Goal: Information Seeking & Learning: Learn about a topic

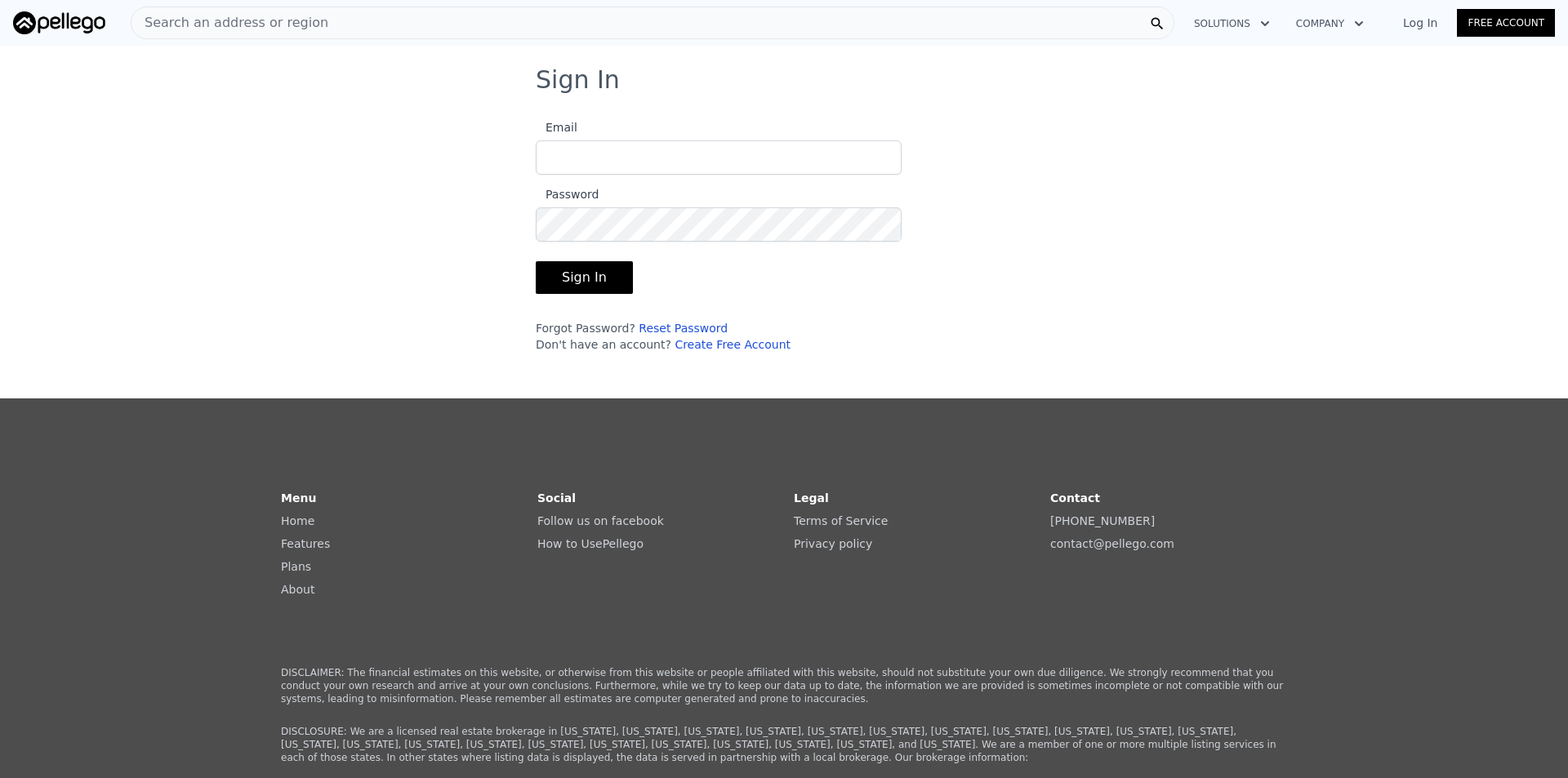
type input "[EMAIL_ADDRESS][DOMAIN_NAME]"
click at [570, 278] on button "Sign In" at bounding box center [584, 277] width 97 height 32
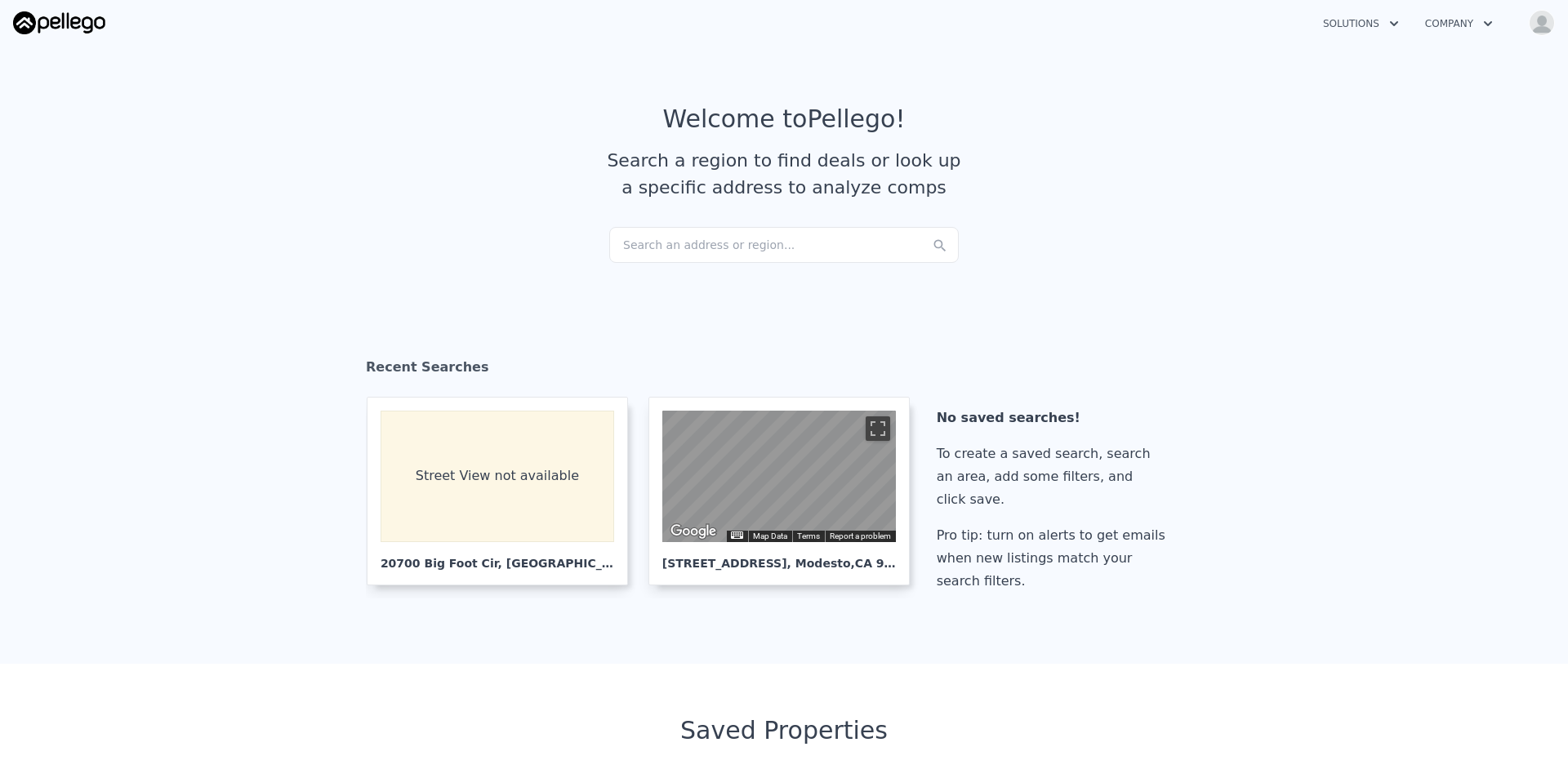
click at [815, 242] on div "Search an address or region..." at bounding box center [783, 244] width 349 height 36
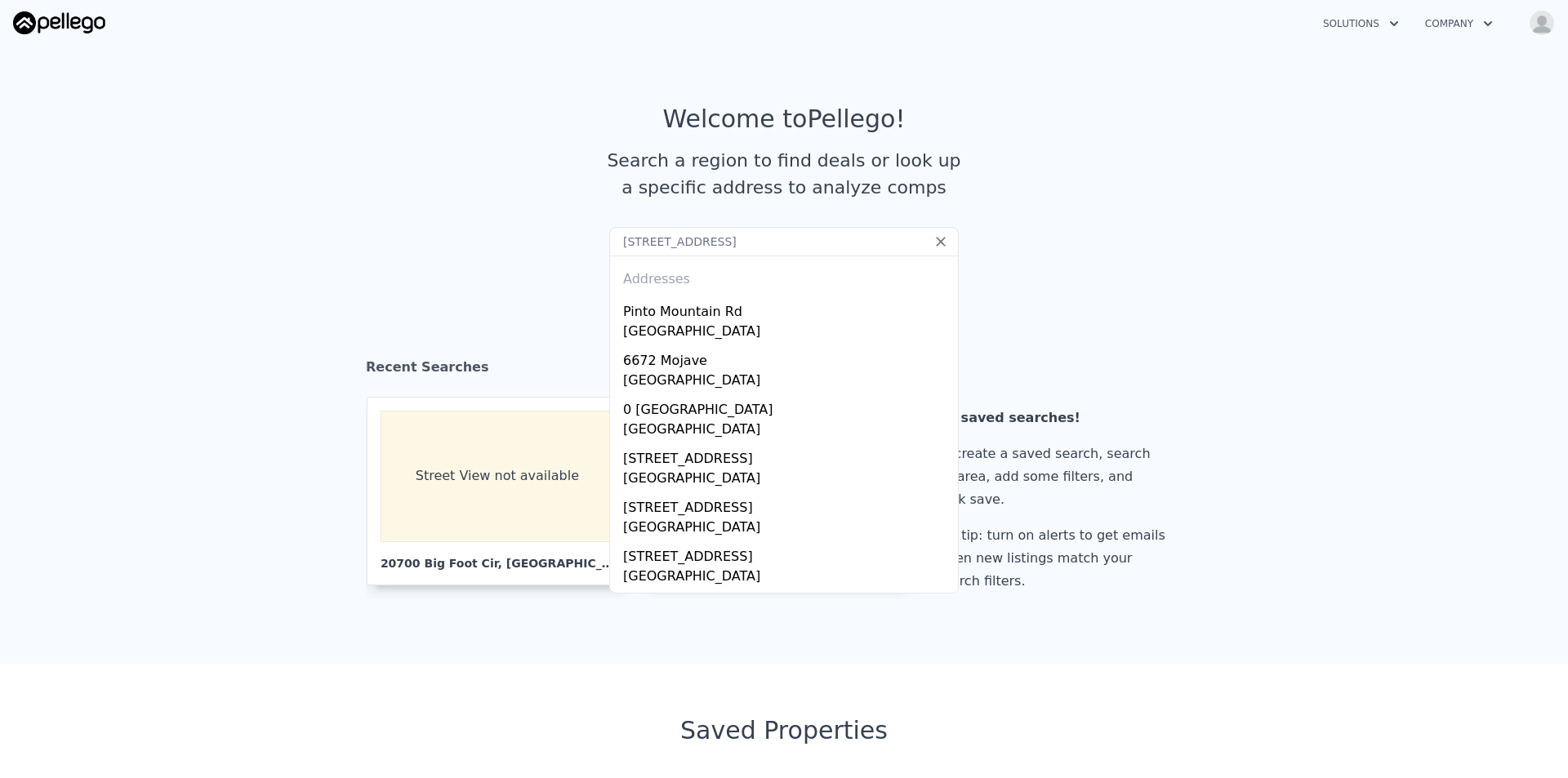
drag, startPoint x: 740, startPoint y: 240, endPoint x: 939, endPoint y: 249, distance: 199.2
click at [939, 227] on div "Search an address or region... [STREET_ADDRESS] 1 Addresses [GEOGRAPHIC_DATA] […" at bounding box center [783, 227] width 349 height 0
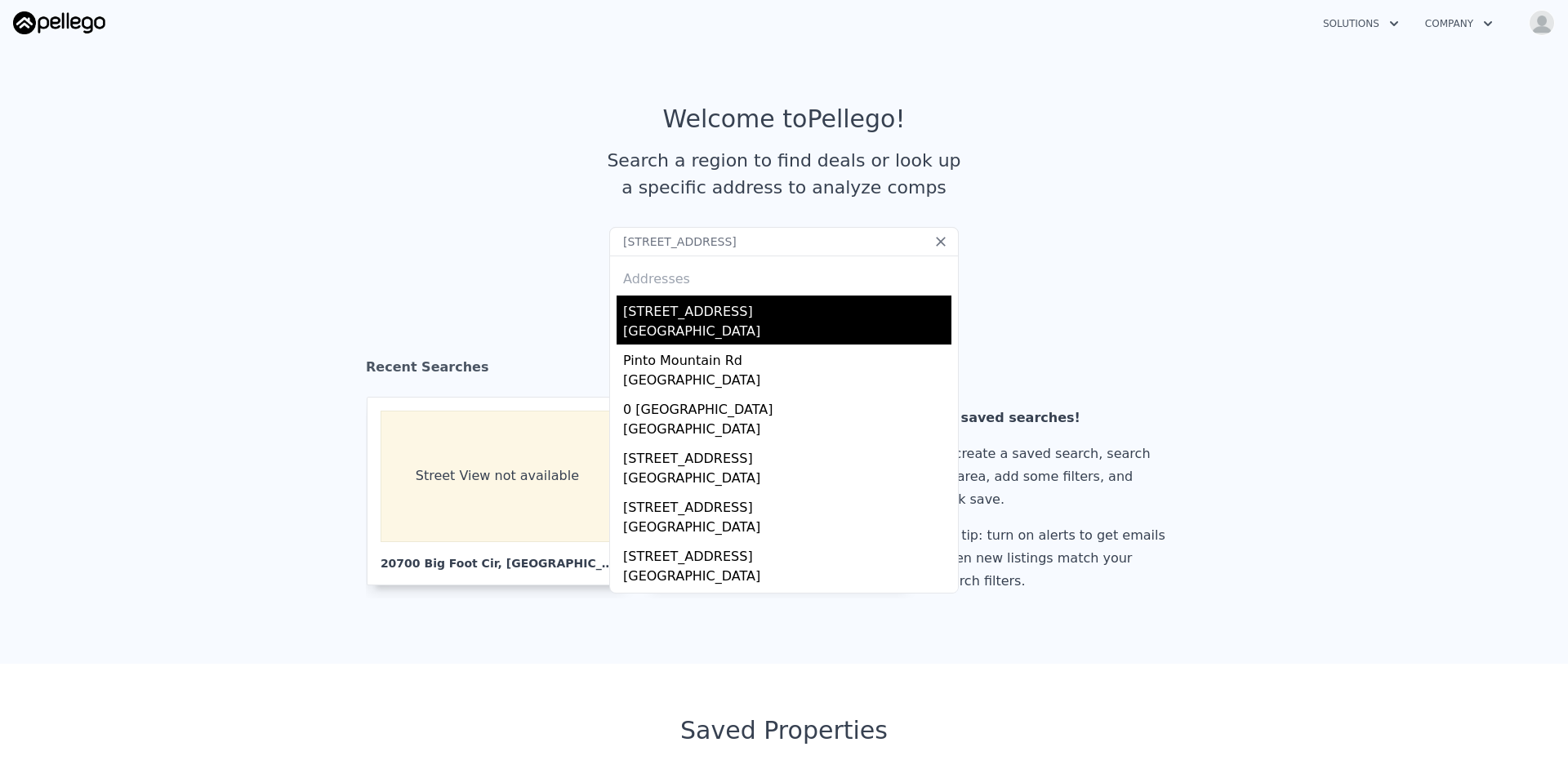
type input "[STREET_ADDRESS]"
click at [871, 318] on div "[STREET_ADDRESS]" at bounding box center [787, 309] width 328 height 26
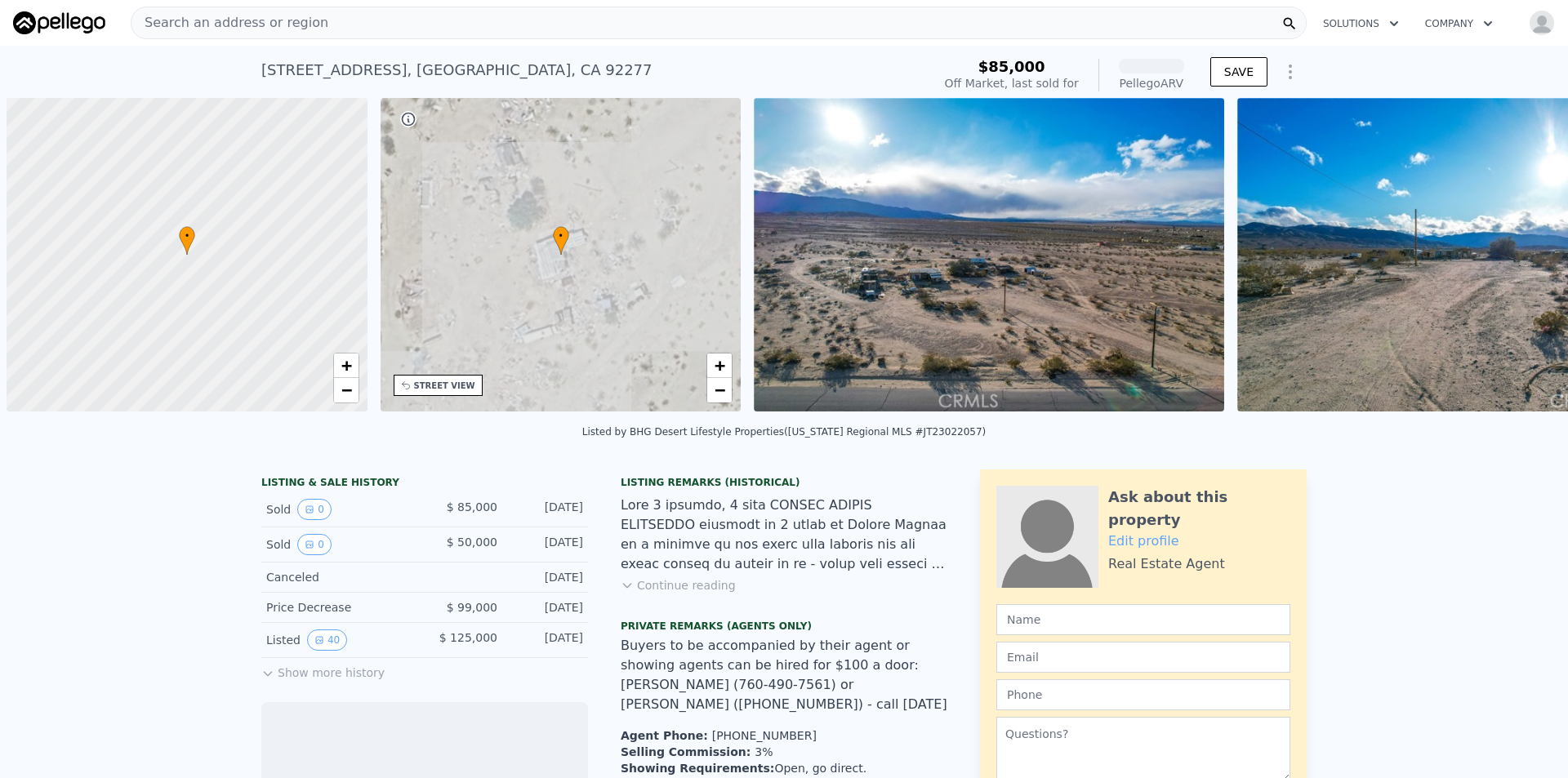
scroll to position [0, 6]
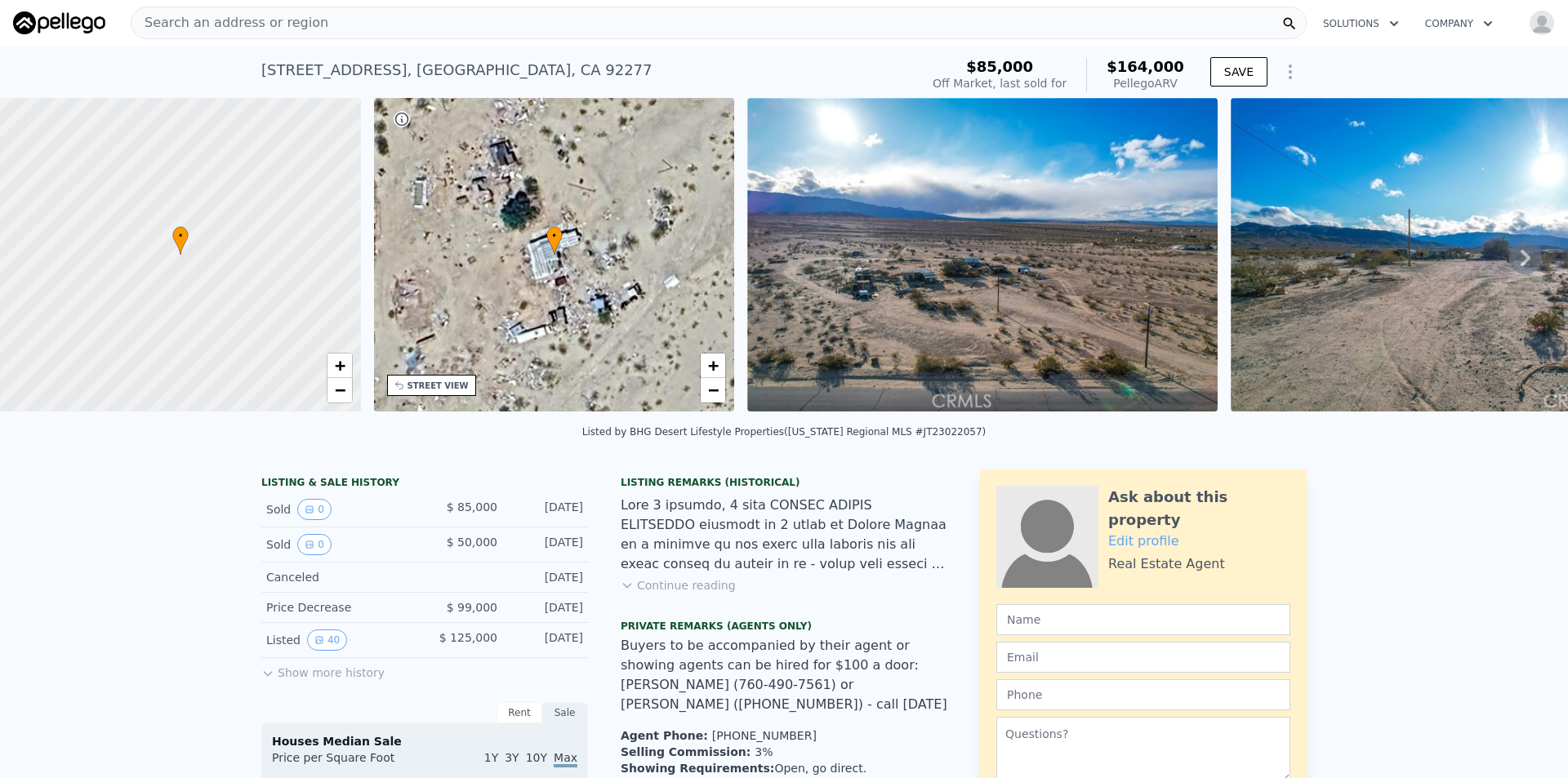
click at [1143, 65] on span "$164,000" at bounding box center [1145, 67] width 78 height 18
click at [1515, 270] on icon at bounding box center [1525, 257] width 32 height 32
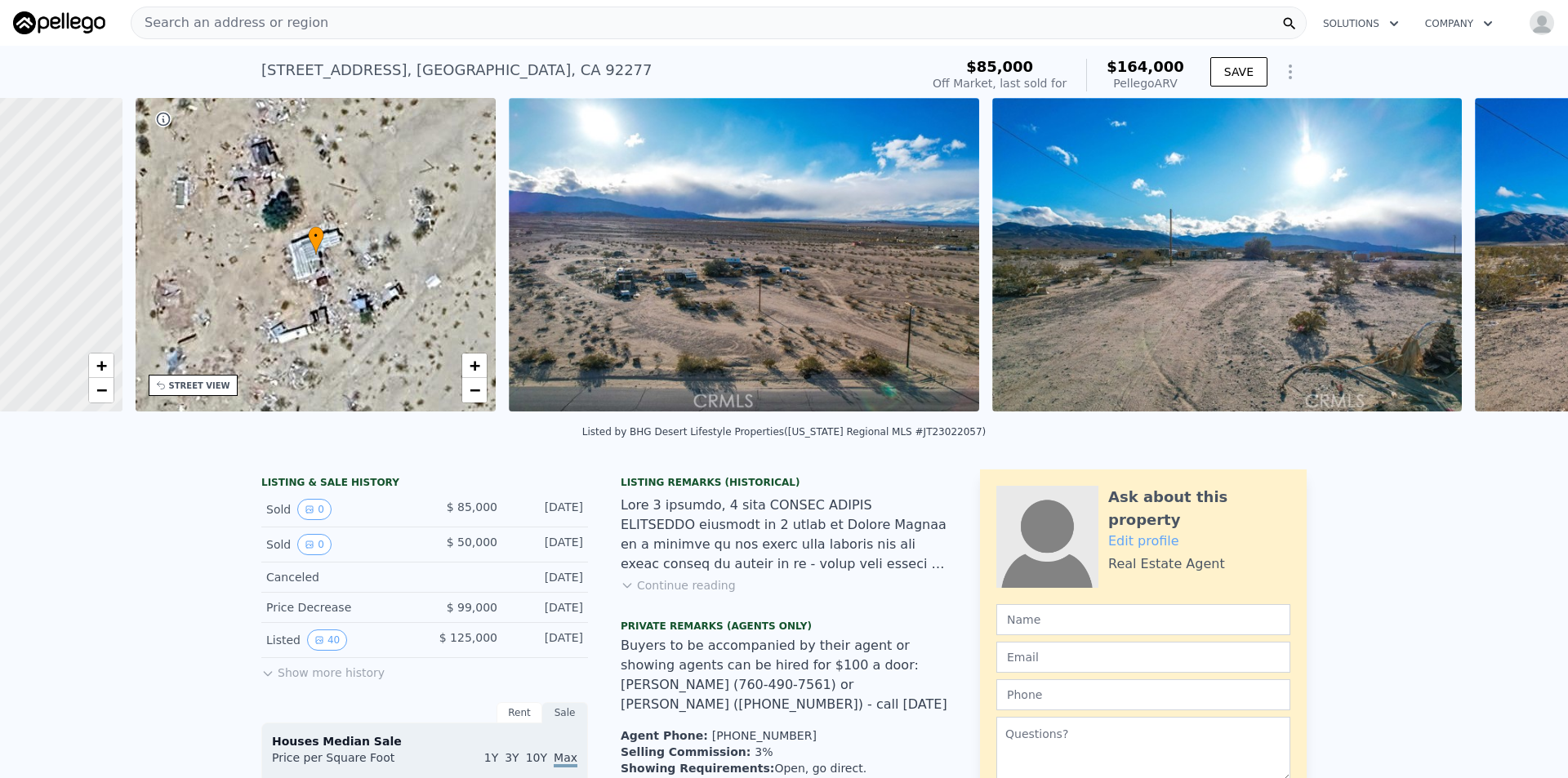
scroll to position [0, 381]
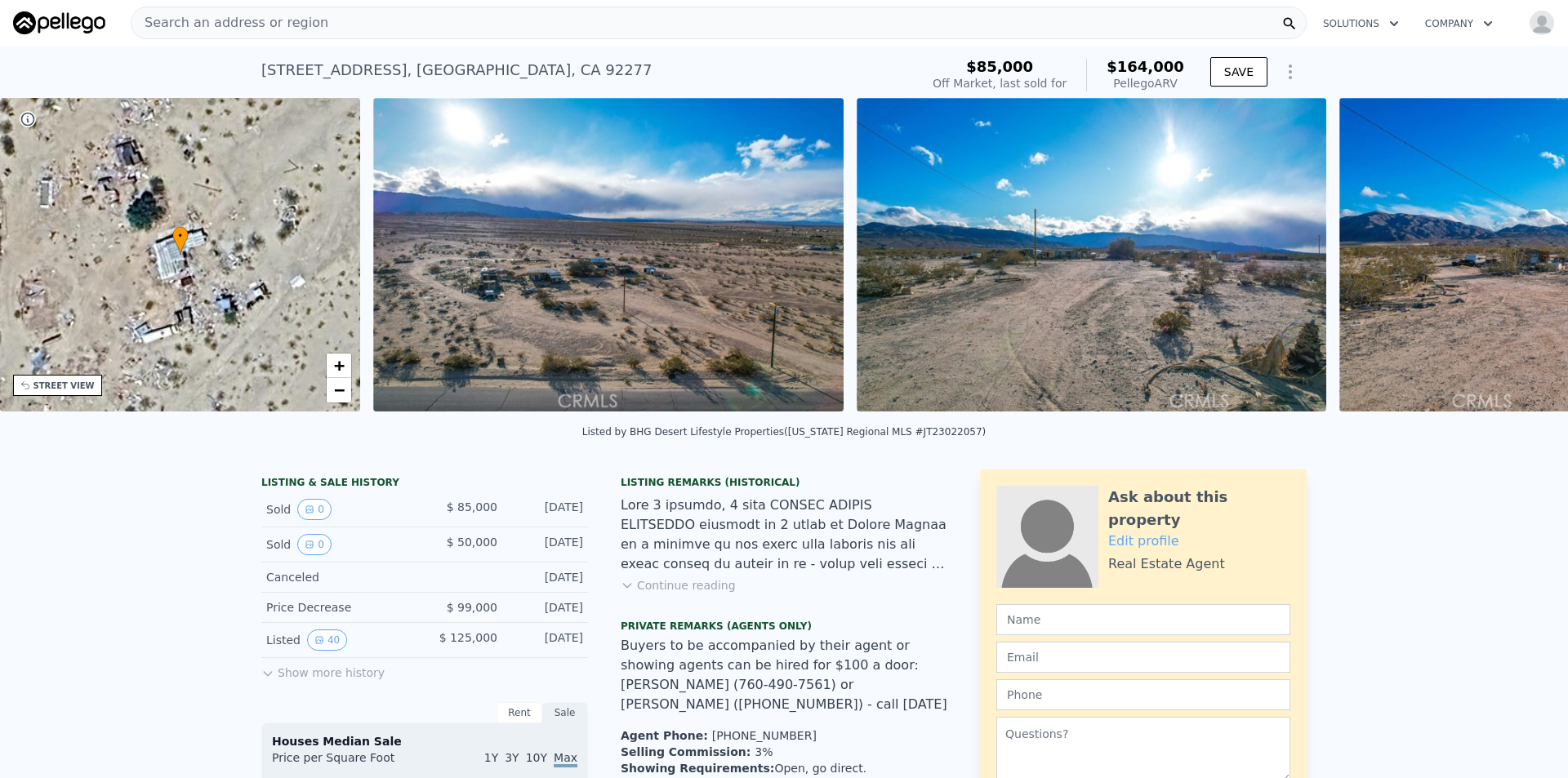
click at [1515, 269] on img at bounding box center [1574, 255] width 471 height 313
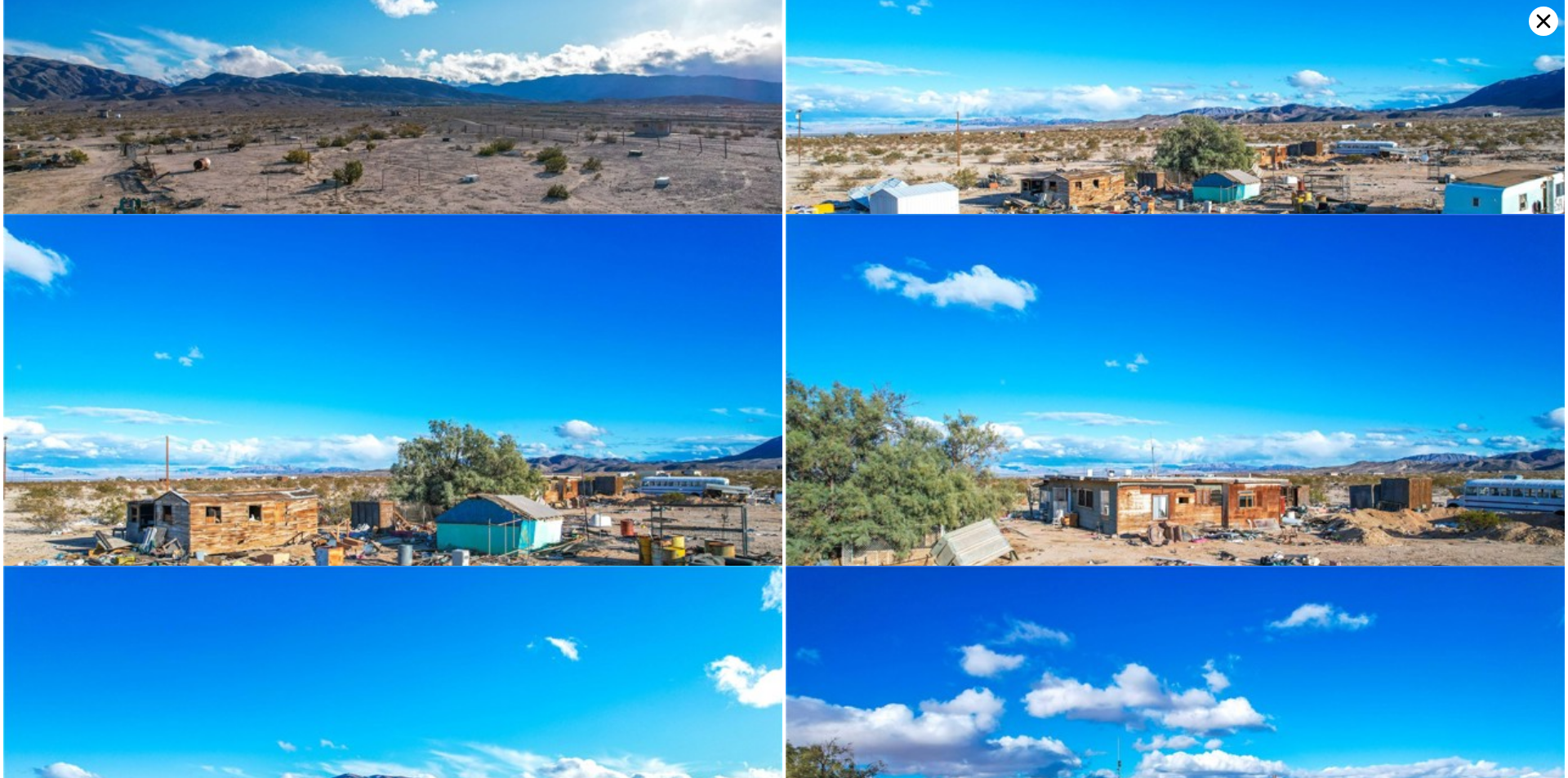
scroll to position [3872, 0]
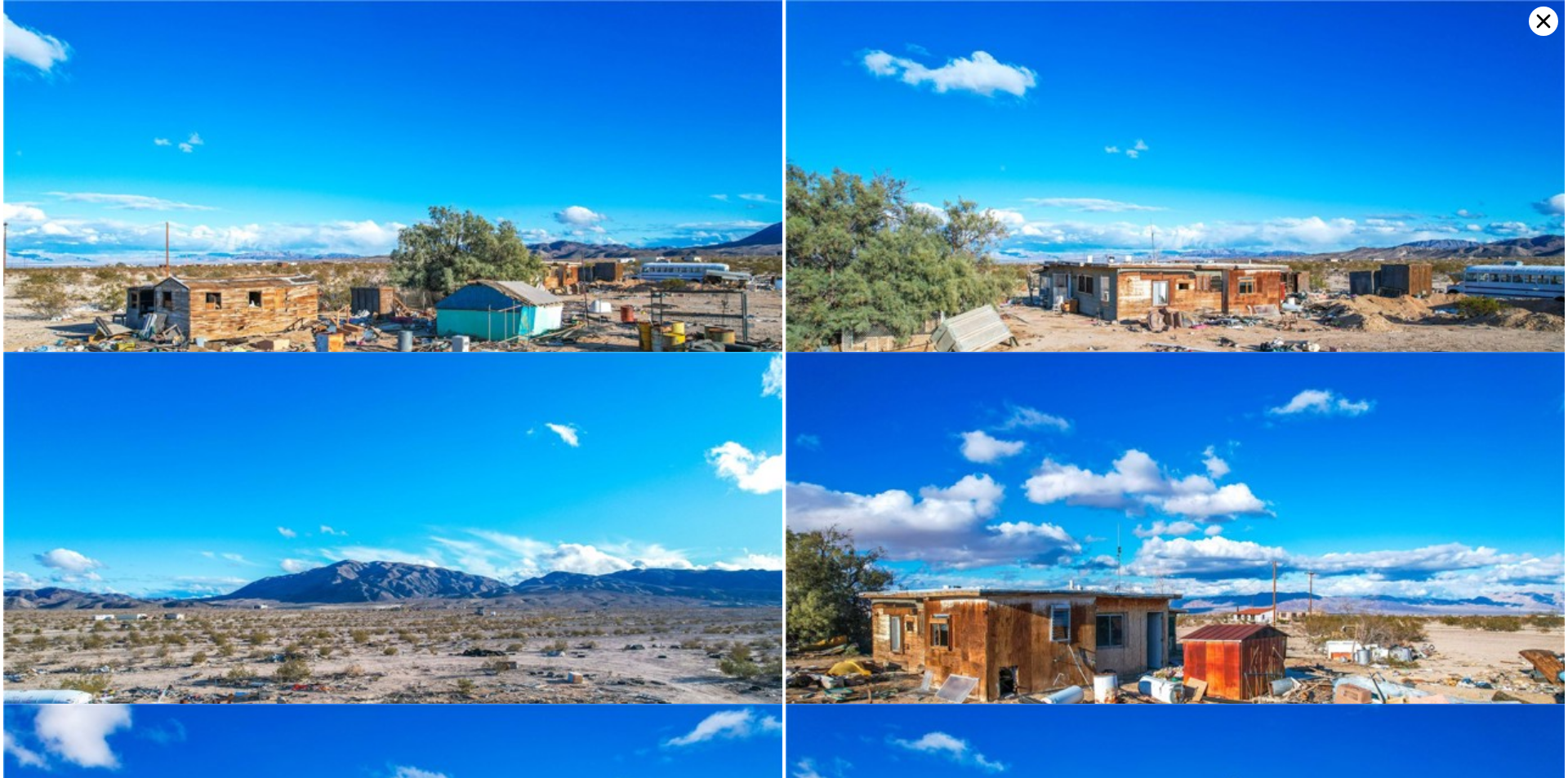
click at [1546, 26] on icon at bounding box center [1544, 21] width 30 height 30
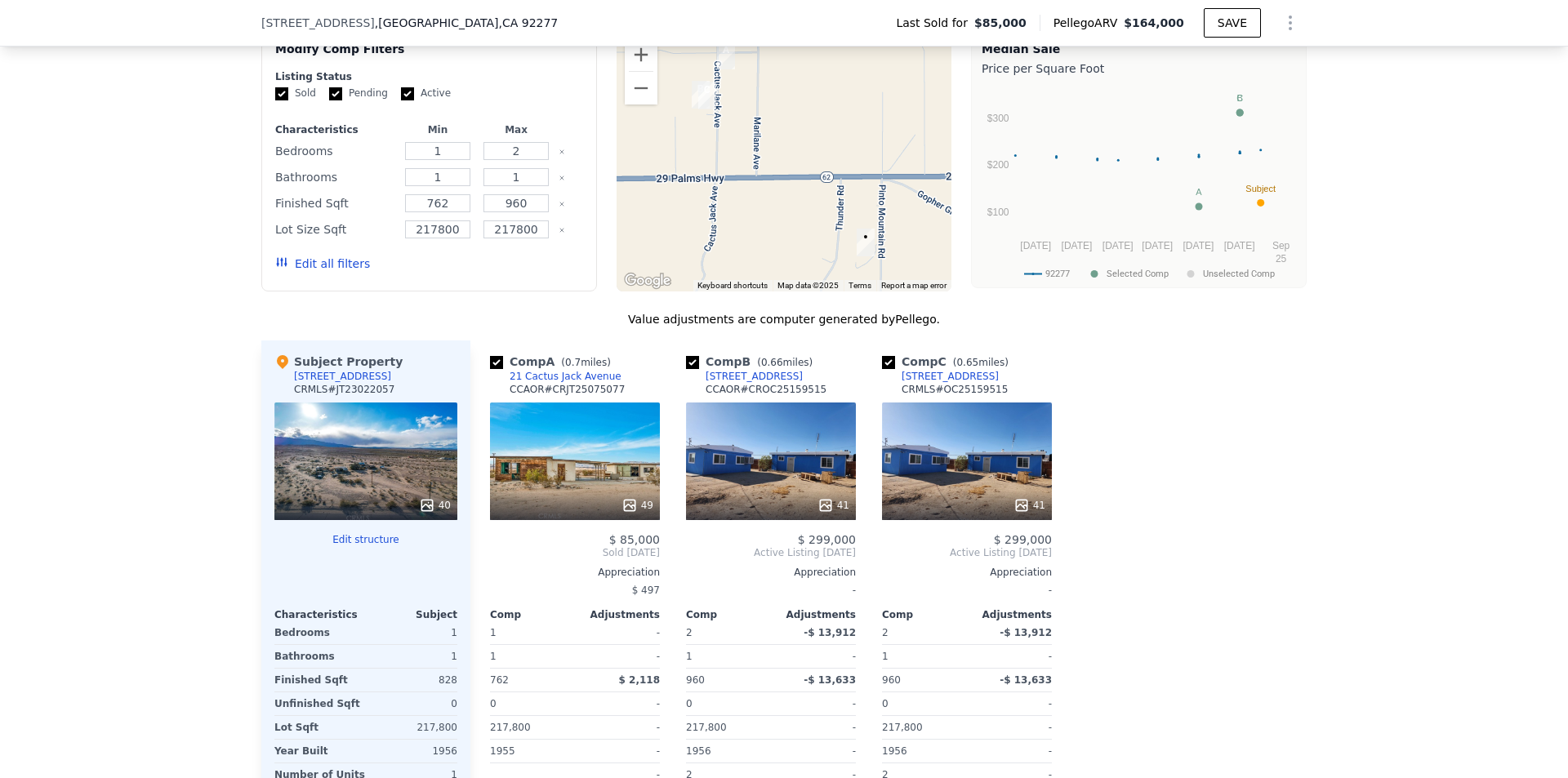
scroll to position [1546, 0]
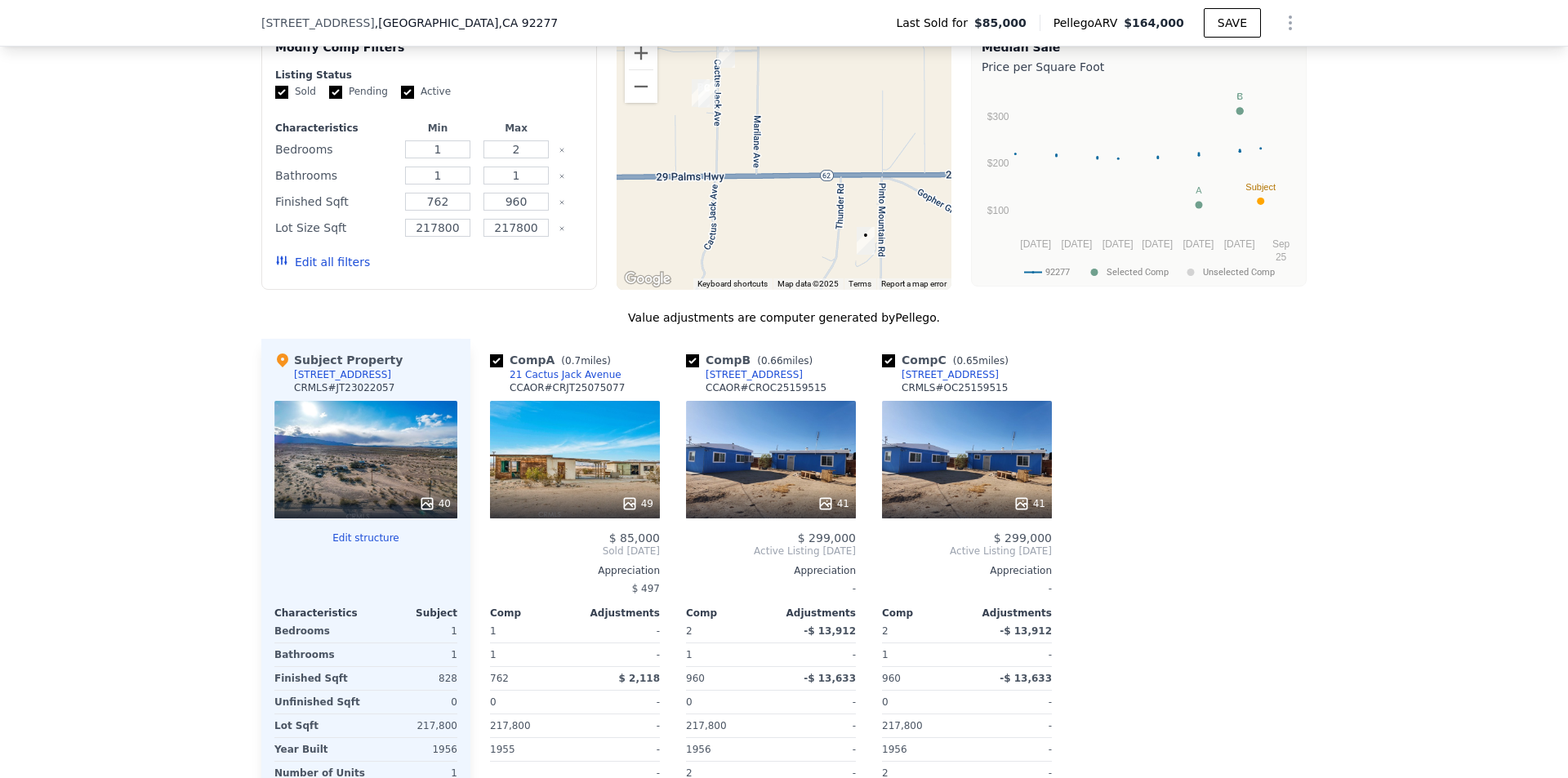
click at [578, 452] on div "49" at bounding box center [575, 459] width 170 height 117
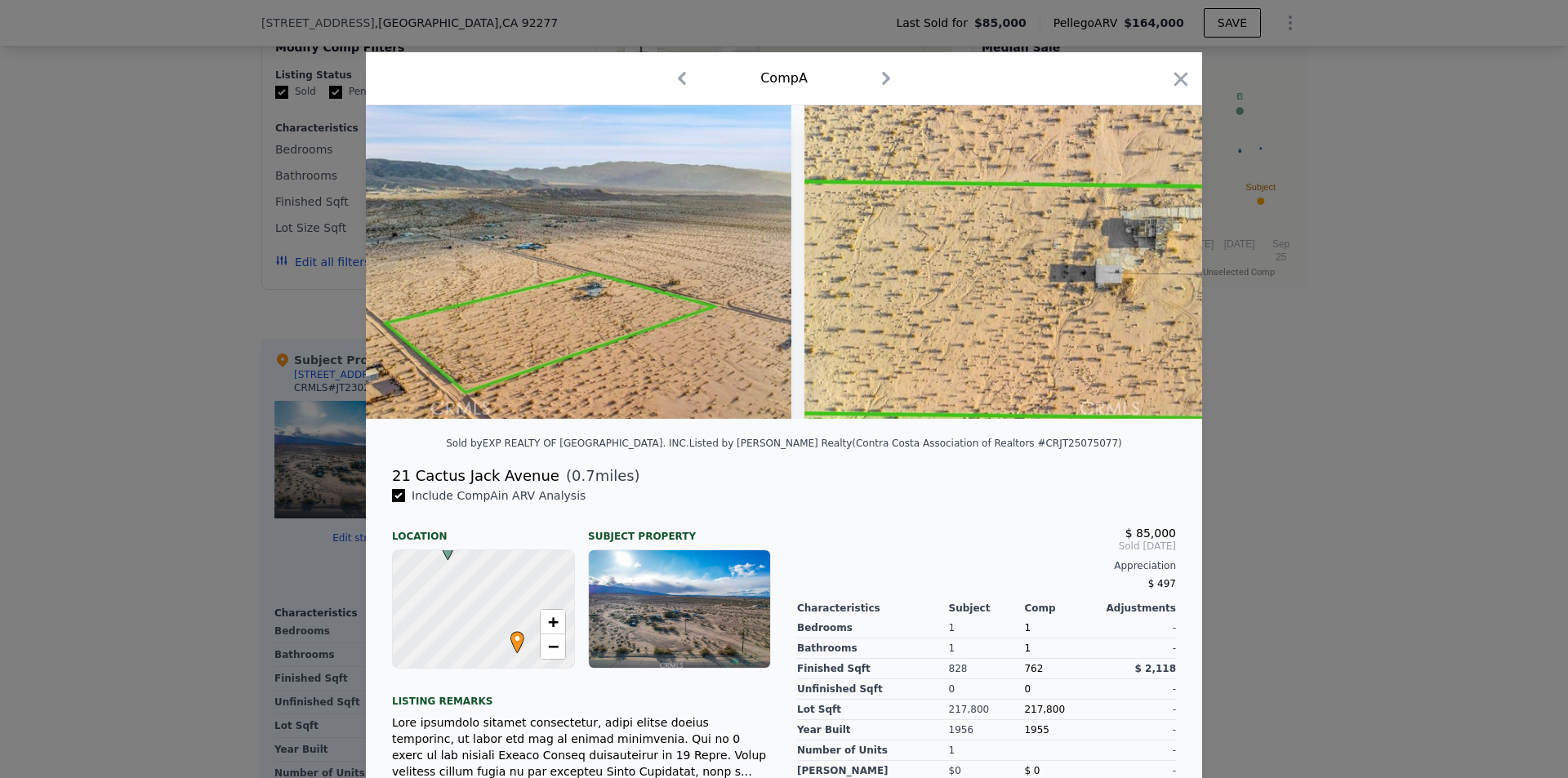
scroll to position [0, 22819]
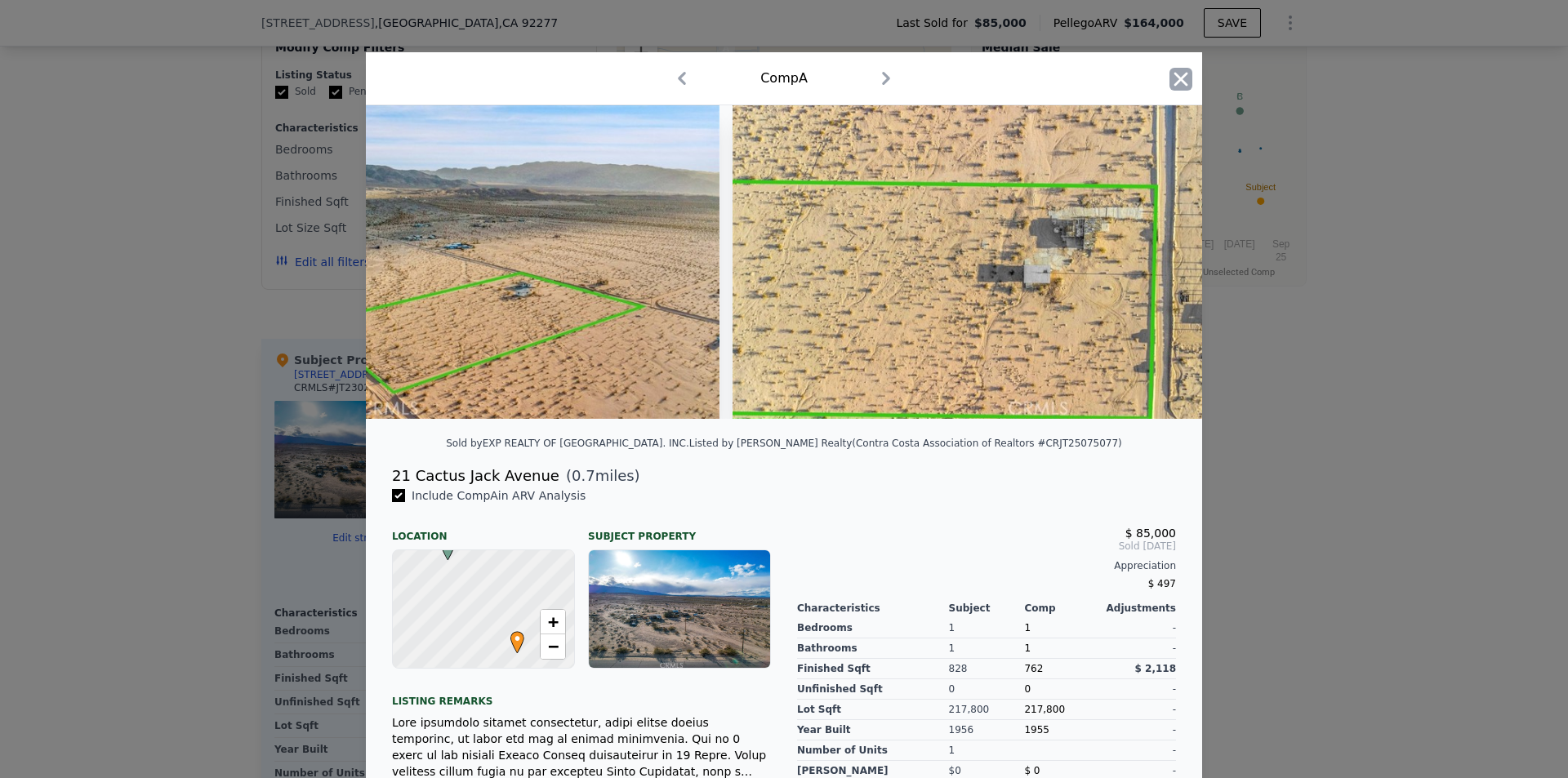
click at [1172, 89] on icon "button" at bounding box center [1180, 79] width 23 height 23
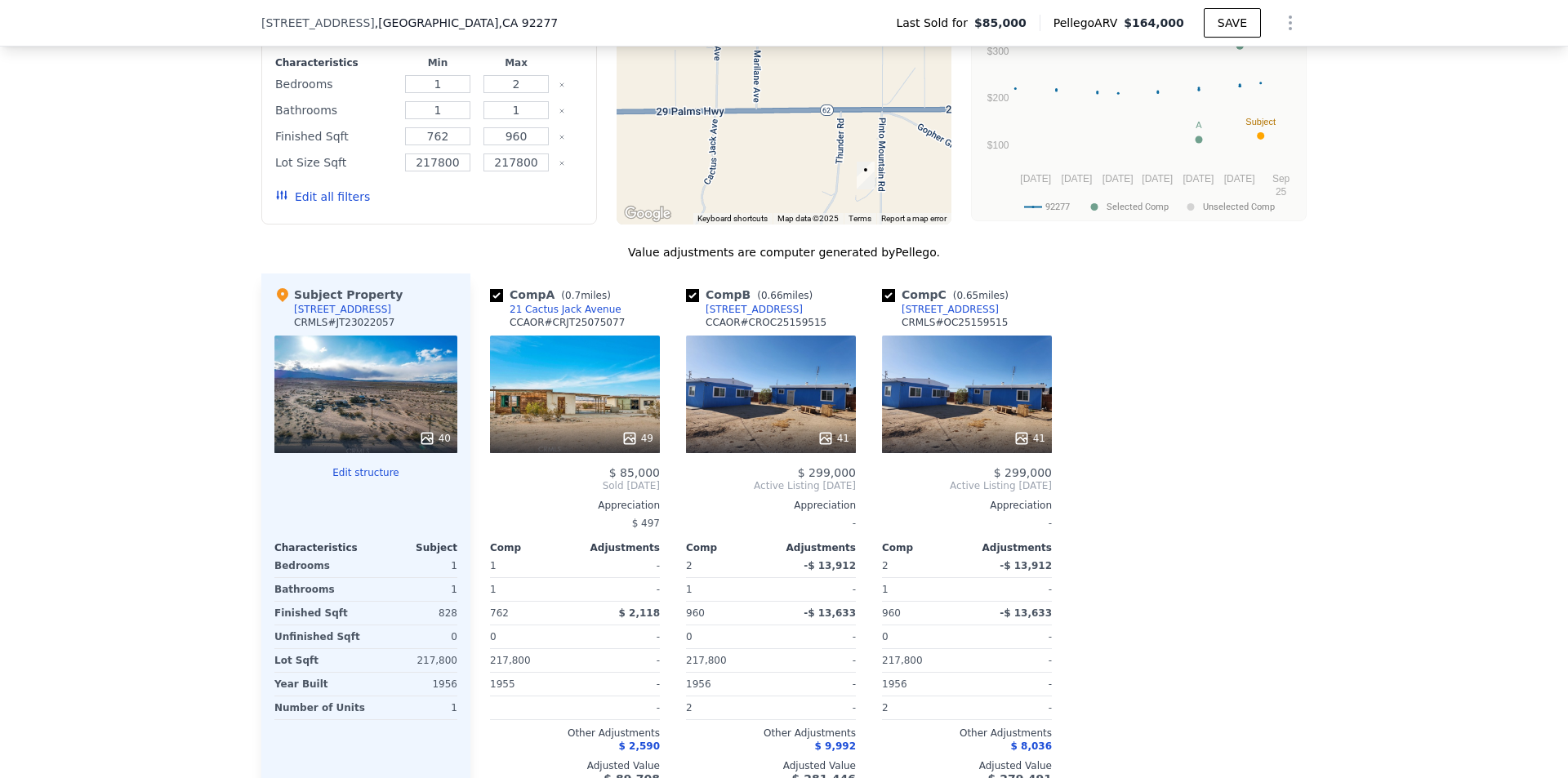
scroll to position [1709, 0]
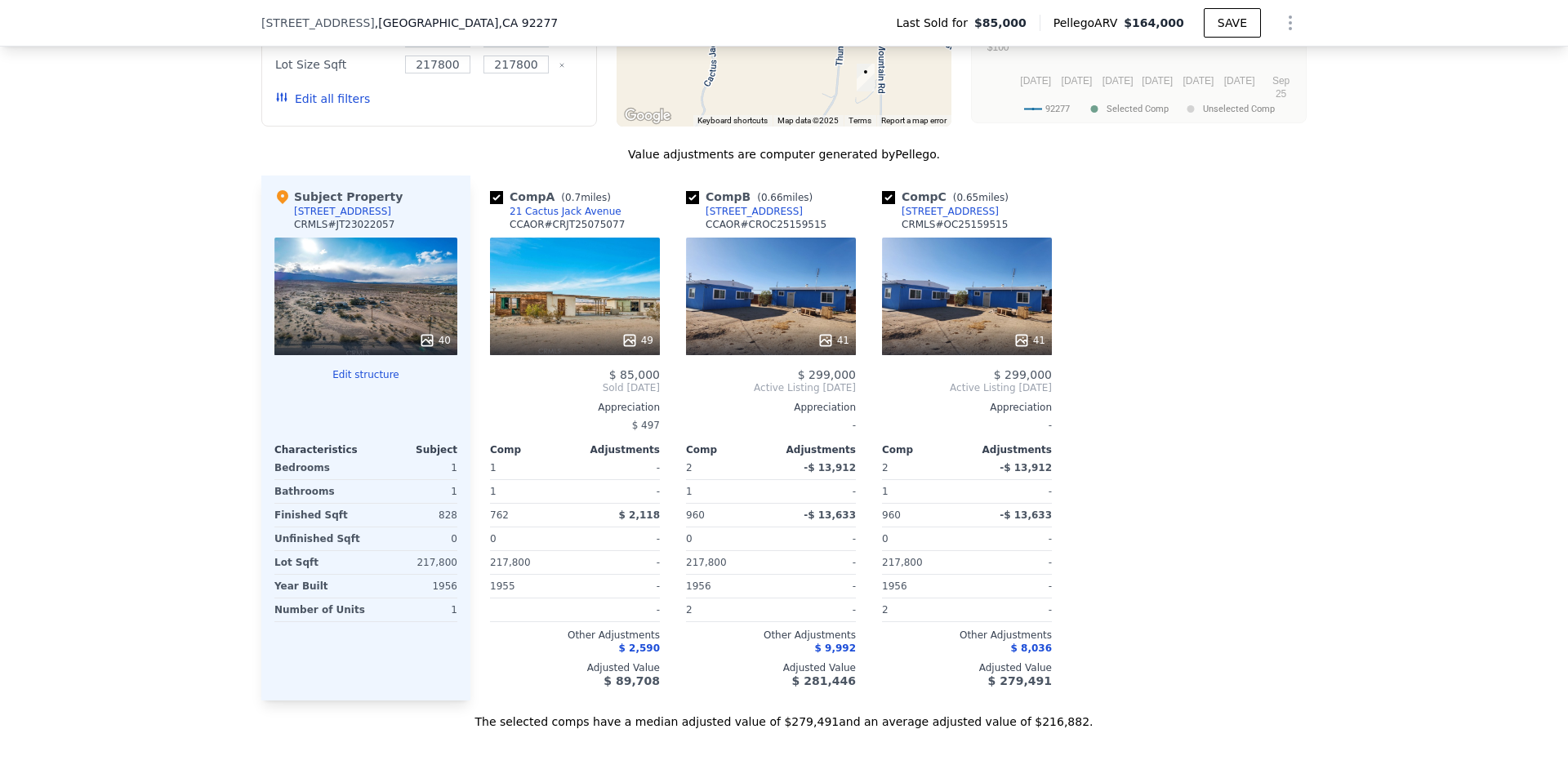
click at [825, 206] on div "Comp B ( 0.66 miles) [STREET_ADDRESS] CCAOR # CROC25159515" at bounding box center [771, 214] width 170 height 49
drag, startPoint x: 1001, startPoint y: 203, endPoint x: 891, endPoint y: 190, distance: 110.8
click at [891, 190] on div "Comp C ( 0.65 miles) [STREET_ADDRESS] CRMLS # OC25159515" at bounding box center [967, 214] width 170 height 49
copy div "[STREET_ADDRESS]"
click at [1137, 397] on div "Comp A ( 0.7 miles) [STREET_ADDRESS] CCAOR # CRJT25075077 49 $ 85,000 Sold [DAT…" at bounding box center [889, 438] width 836 height 525
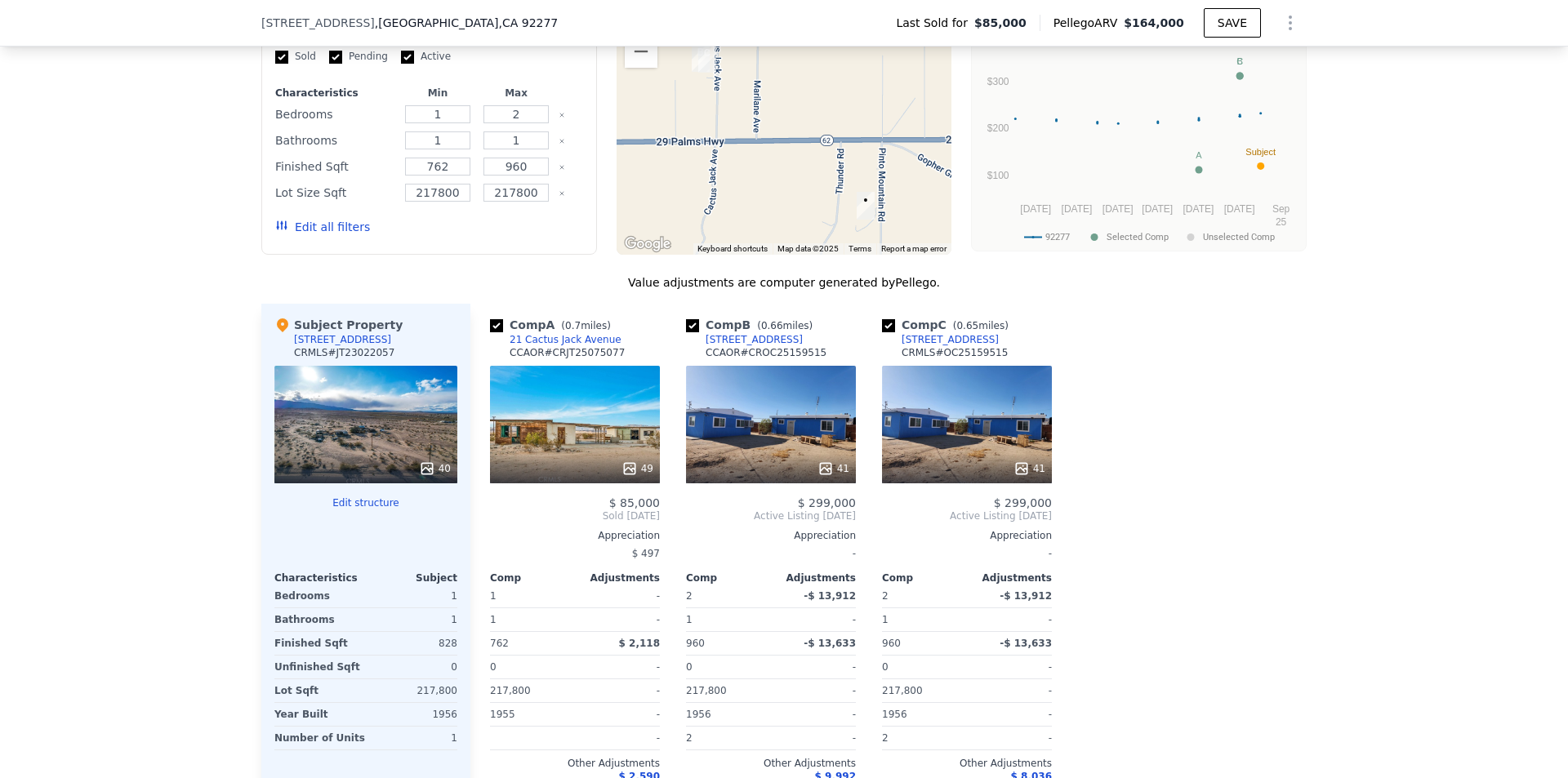
scroll to position [969, 0]
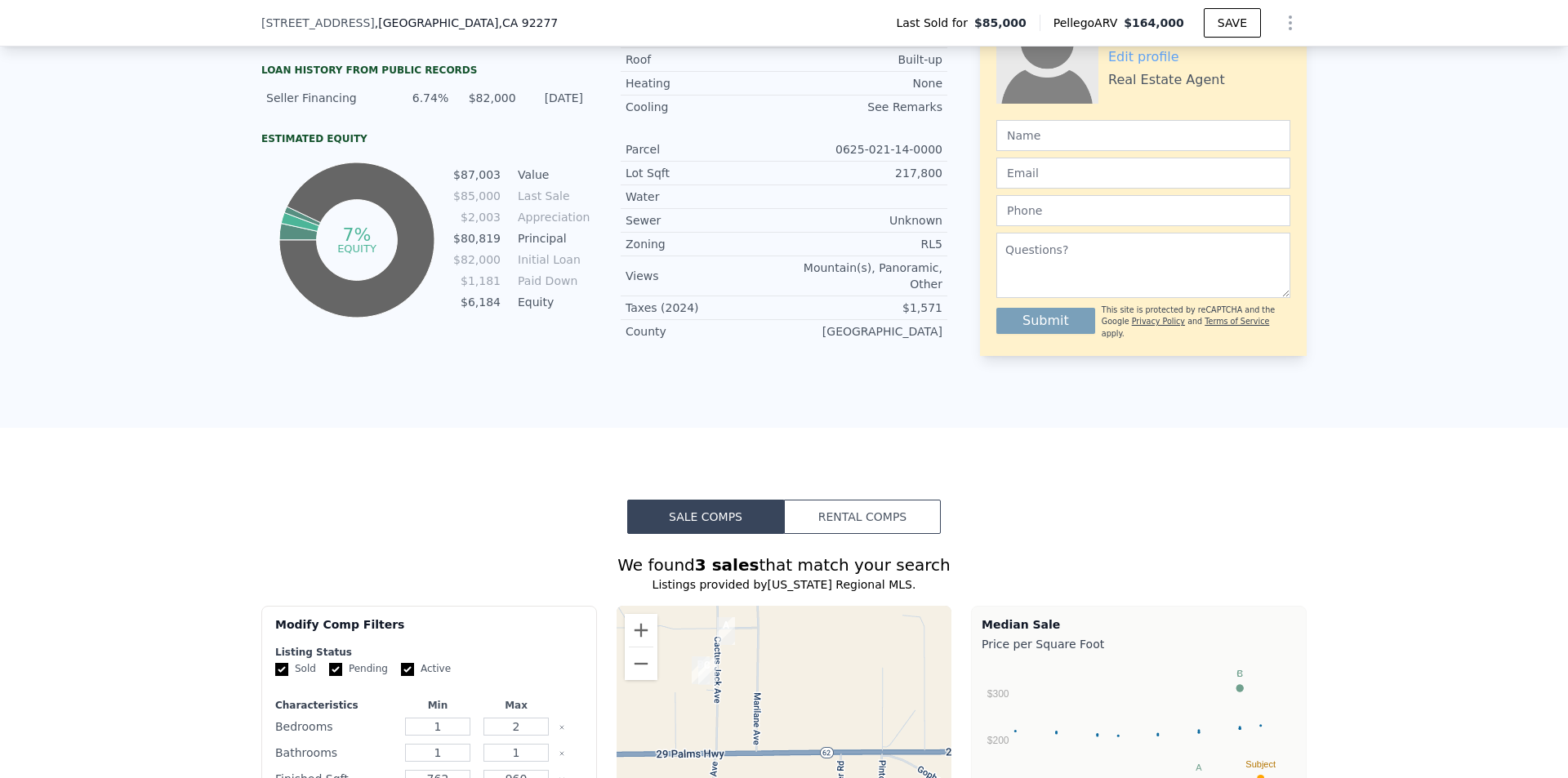
drag, startPoint x: 536, startPoint y: 601, endPoint x: 536, endPoint y: 360, distance: 241.0
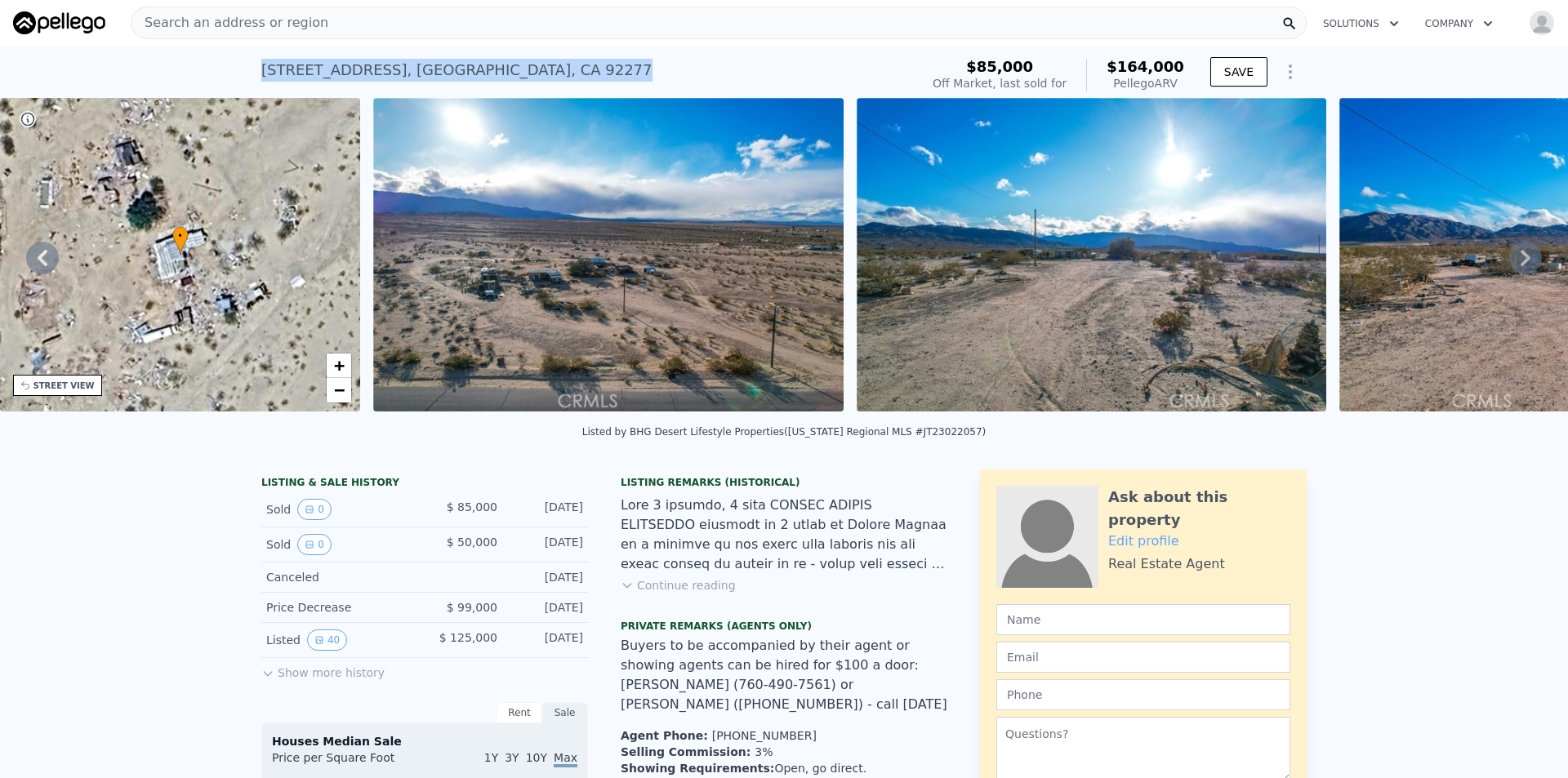
drag, startPoint x: 658, startPoint y: 62, endPoint x: 250, endPoint y: 64, distance: 408.0
click at [250, 64] on div "[STREET_ADDRESS] Sold [DATE] for $85k (~ARV $164k ) $85,000 Off Market, last so…" at bounding box center [784, 72] width 1568 height 53
copy div "[STREET_ADDRESS]"
